Goal: Task Accomplishment & Management: Manage account settings

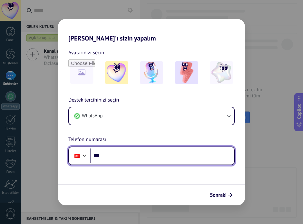
click at [169, 157] on input "***" at bounding box center [162, 156] width 144 height 15
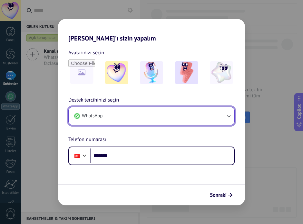
click at [228, 116] on icon "button" at bounding box center [228, 116] width 6 height 6
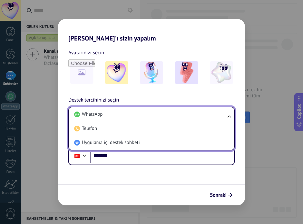
click at [228, 116] on ul "WhatsApp Telefon Uygulama içi destek sohbeti" at bounding box center [151, 129] width 166 height 44
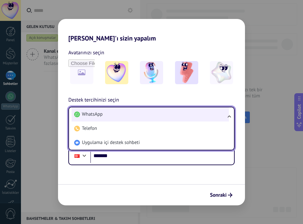
click at [215, 115] on li "WhatsApp" at bounding box center [149, 114] width 157 height 14
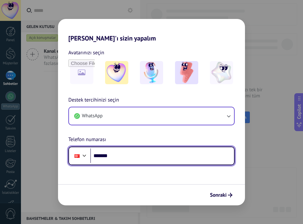
click at [163, 158] on input "*******" at bounding box center [162, 156] width 144 height 15
type input "**********"
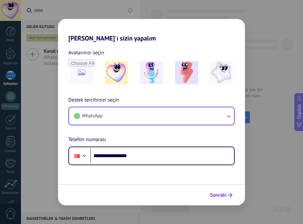
click at [224, 195] on span "Sonraki" at bounding box center [218, 195] width 17 height 5
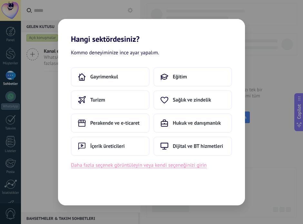
click at [202, 166] on button "Daha fazla seçenek görüntüleyin veya kendi seçeneğinizi girin" at bounding box center [138, 165] width 135 height 8
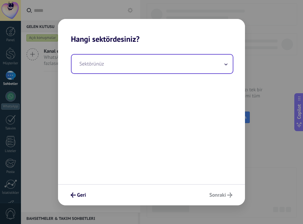
click at [226, 66] on span at bounding box center [225, 64] width 3 height 6
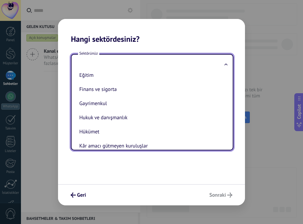
scroll to position [22, 0]
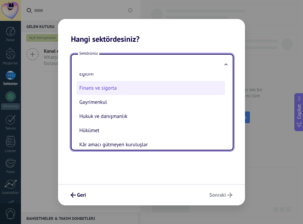
click at [207, 88] on li "Finans ve sigorta" at bounding box center [151, 88] width 148 height 14
type input "**********"
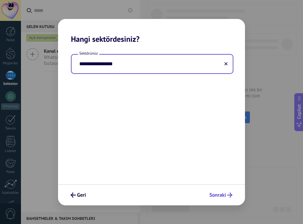
click at [221, 193] on span "Sonraki" at bounding box center [217, 195] width 17 height 5
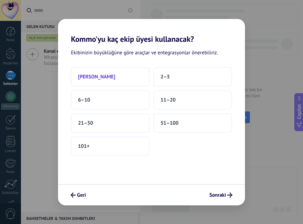
click at [134, 75] on button "Sadece ben" at bounding box center [110, 76] width 79 height 19
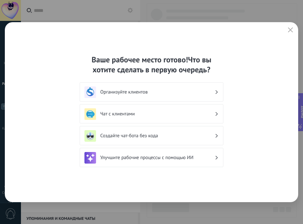
click at [216, 92] on icon at bounding box center [216, 92] width 2 height 4
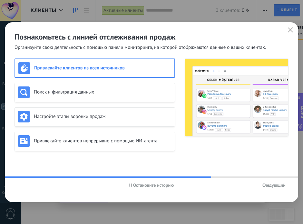
click at [132, 185] on span "Остановите историю" at bounding box center [151, 185] width 45 height 5
click at [132, 185] on font "Воспроизвести историю" at bounding box center [153, 185] width 48 height 6
click at [267, 184] on font "Следующий" at bounding box center [273, 185] width 23 height 6
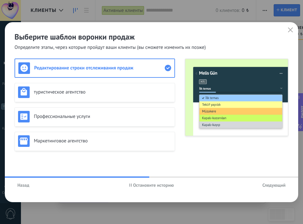
click at [272, 185] on font "Следующий" at bounding box center [273, 185] width 23 height 6
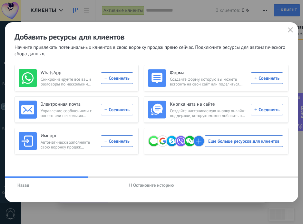
click at [160, 184] on font "Остановите историю" at bounding box center [153, 185] width 41 height 6
click at [291, 29] on icon "button" at bounding box center [289, 29] width 5 height 5
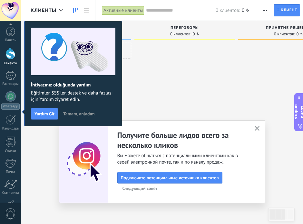
scroll to position [43, 0]
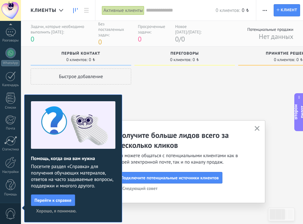
click at [68, 212] on font "Хорошо, я понимаю." at bounding box center [56, 211] width 41 height 6
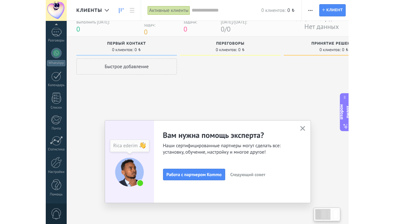
scroll to position [10, 0]
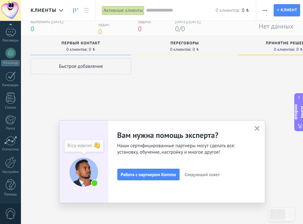
click at [255, 128] on icon "button" at bounding box center [256, 128] width 5 height 5
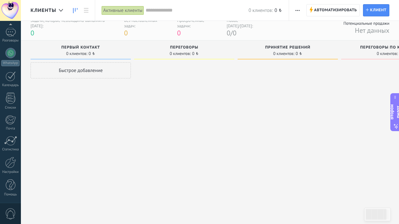
scroll to position [0, 0]
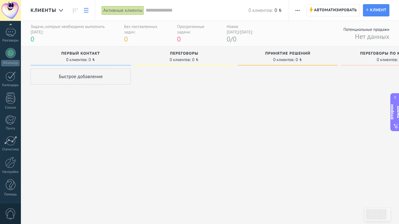
click at [84, 11] on icon at bounding box center [86, 10] width 5 height 5
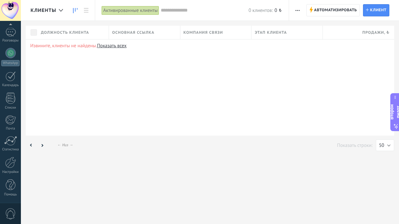
click at [74, 11] on icon at bounding box center [75, 10] width 5 height 5
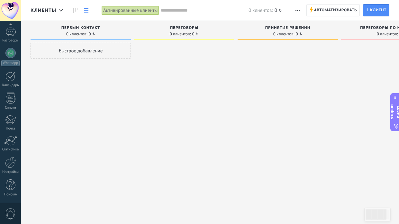
click at [87, 11] on icon at bounding box center [86, 10] width 5 height 5
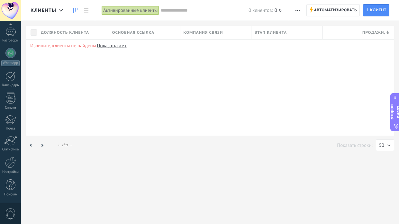
click at [74, 10] on icon at bounding box center [75, 10] width 5 height 5
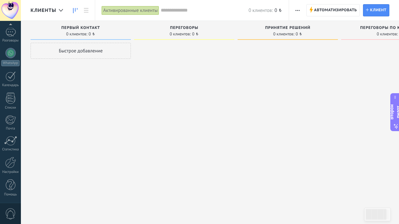
click at [9, 10] on div at bounding box center [10, 10] width 21 height 21
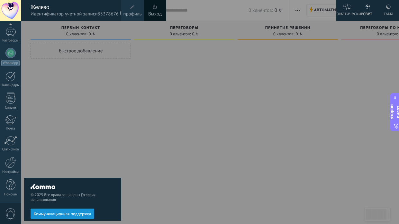
click at [83, 6] on div "Железо" at bounding box center [73, 7] width 84 height 7
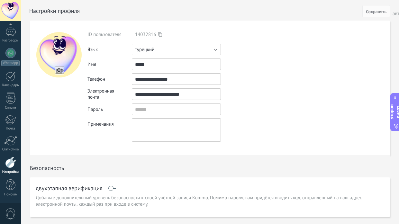
click at [216, 50] on button "турецкий" at bounding box center [176, 50] width 89 height 12
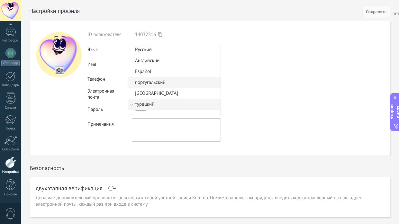
scroll to position [2, 0]
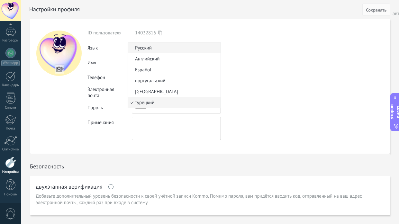
click at [194, 49] on span "Русский" at bounding box center [173, 48] width 91 height 6
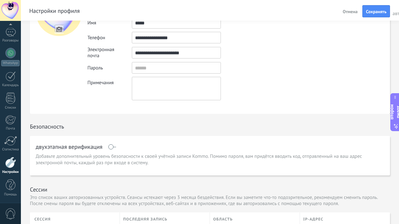
scroll to position [0, 0]
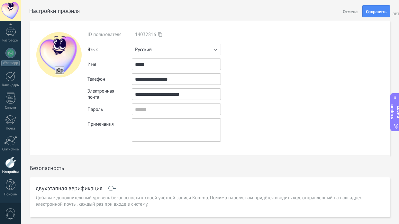
click at [302, 11] on font "Отмена" at bounding box center [350, 12] width 15 height 6
click at [216, 49] on button "турецкий" at bounding box center [176, 50] width 89 height 12
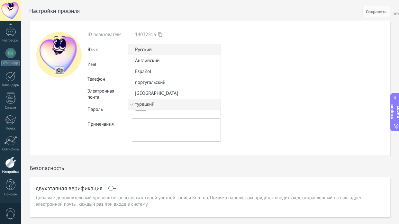
click at [184, 51] on span "Русский" at bounding box center [173, 50] width 91 height 6
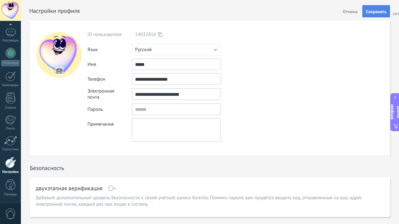
click at [302, 10] on font "Сохранять" at bounding box center [376, 12] width 21 height 6
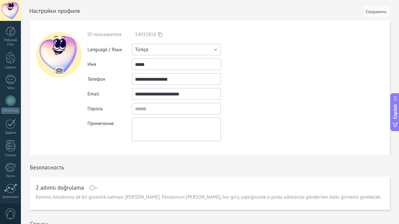
click at [217, 51] on button "Türkçe" at bounding box center [176, 50] width 89 height 12
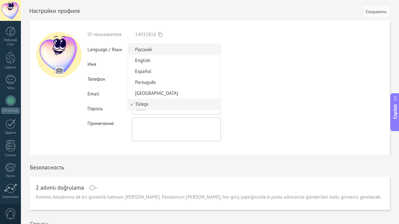
click at [192, 51] on span "Русский" at bounding box center [173, 50] width 91 height 6
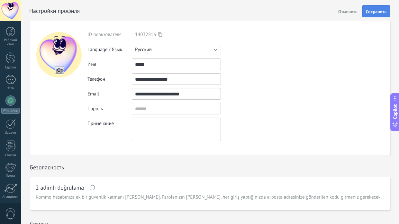
click at [374, 14] on span "Сохранить" at bounding box center [376, 11] width 21 height 5
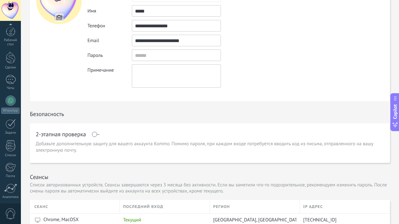
scroll to position [48, 0]
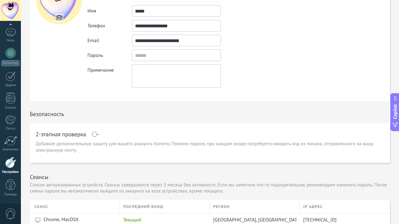
click at [8, 31] on div at bounding box center [10, 31] width 10 height 9
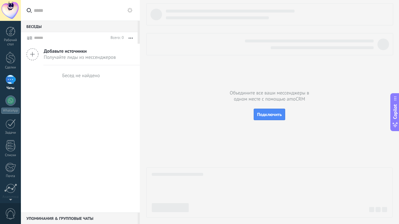
click at [8, 31] on div at bounding box center [11, 32] width 10 height 10
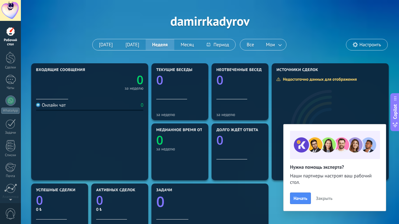
scroll to position [21, 0]
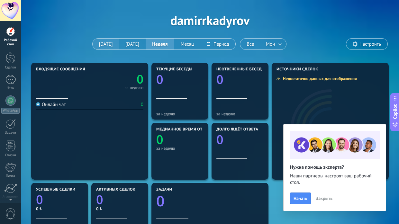
click at [111, 43] on button "Сегодня" at bounding box center [106, 44] width 27 height 11
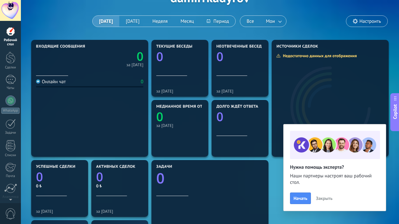
scroll to position [45, 0]
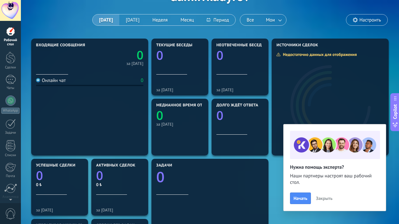
click at [323, 197] on span "Закрыть" at bounding box center [324, 198] width 16 height 5
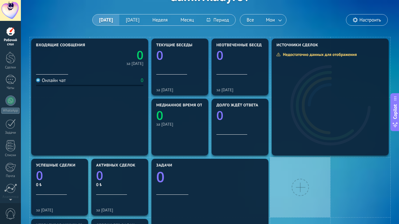
scroll to position [0, 0]
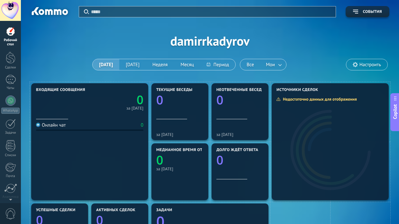
click at [369, 63] on span "Настроить" at bounding box center [371, 64] width 22 height 5
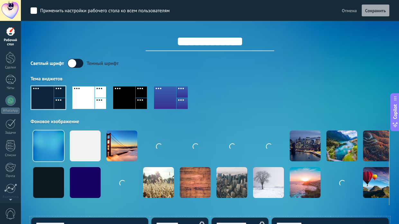
click at [10, 34] on div at bounding box center [11, 32] width 10 height 10
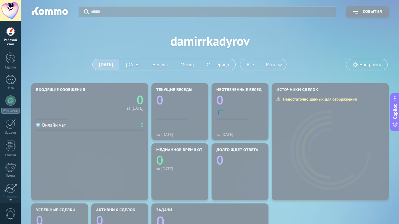
click at [10, 34] on div at bounding box center [11, 32] width 10 height 10
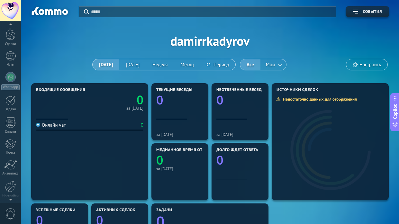
scroll to position [25, 0]
click at [10, 73] on div at bounding box center [10, 76] width 10 height 10
